Goal: Find specific page/section: Find specific page/section

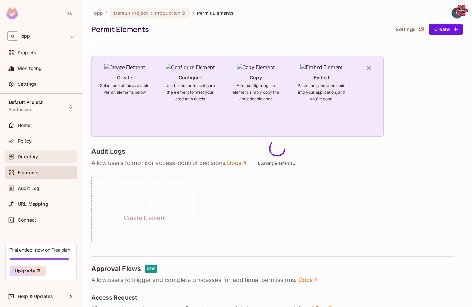
click at [35, 158] on span "Directory" at bounding box center [28, 156] width 20 height 5
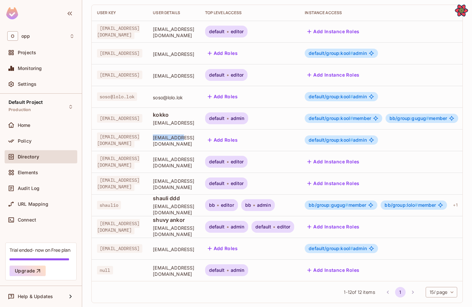
drag, startPoint x: 173, startPoint y: 141, endPoint x: 208, endPoint y: 143, distance: 34.6
click at [199, 143] on td "karo@yos.sk" at bounding box center [173, 140] width 52 height 22
click at [194, 143] on span "karo@yos.sk" at bounding box center [173, 140] width 41 height 12
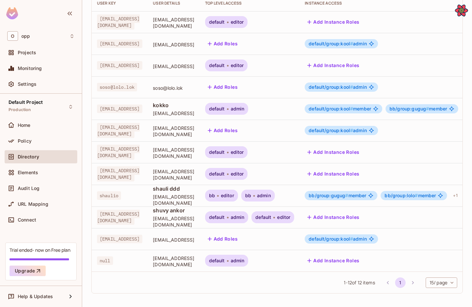
scroll to position [87, 0]
